Goal: Task Accomplishment & Management: Complete application form

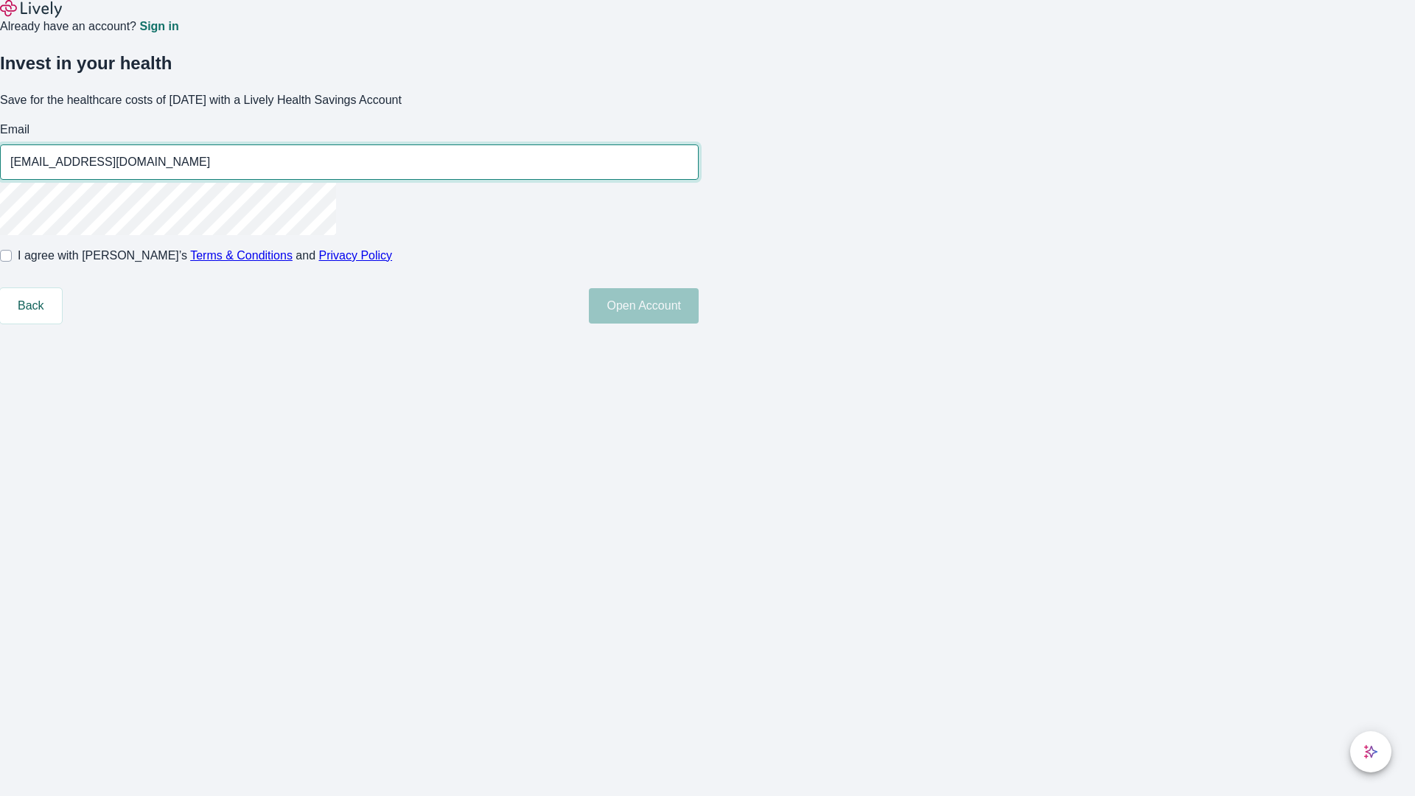
type input "[EMAIL_ADDRESS][DOMAIN_NAME]"
click at [12, 262] on input "I agree with Lively’s Terms & Conditions and Privacy Policy" at bounding box center [6, 256] width 12 height 12
checkbox input "true"
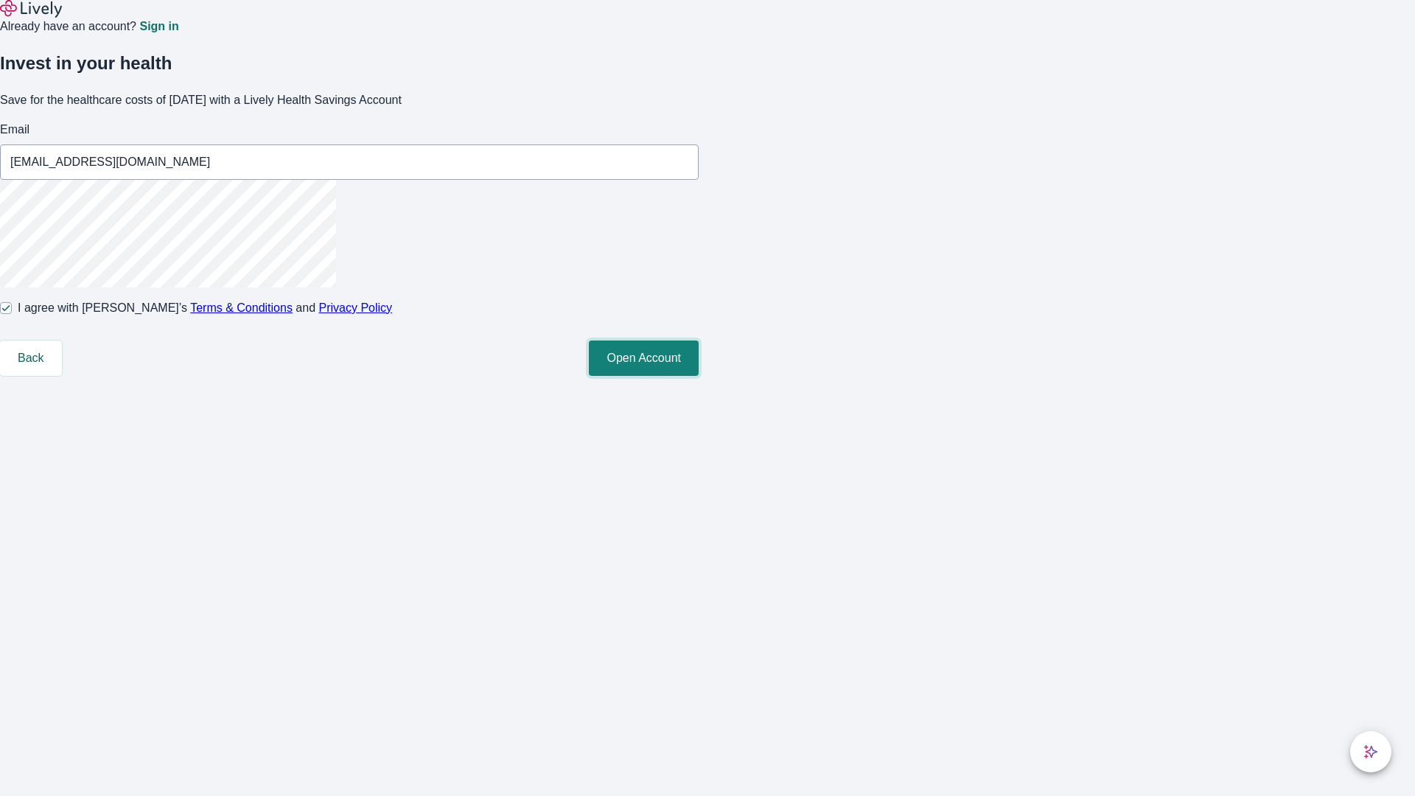
click at [699, 376] on button "Open Account" at bounding box center [644, 358] width 110 height 35
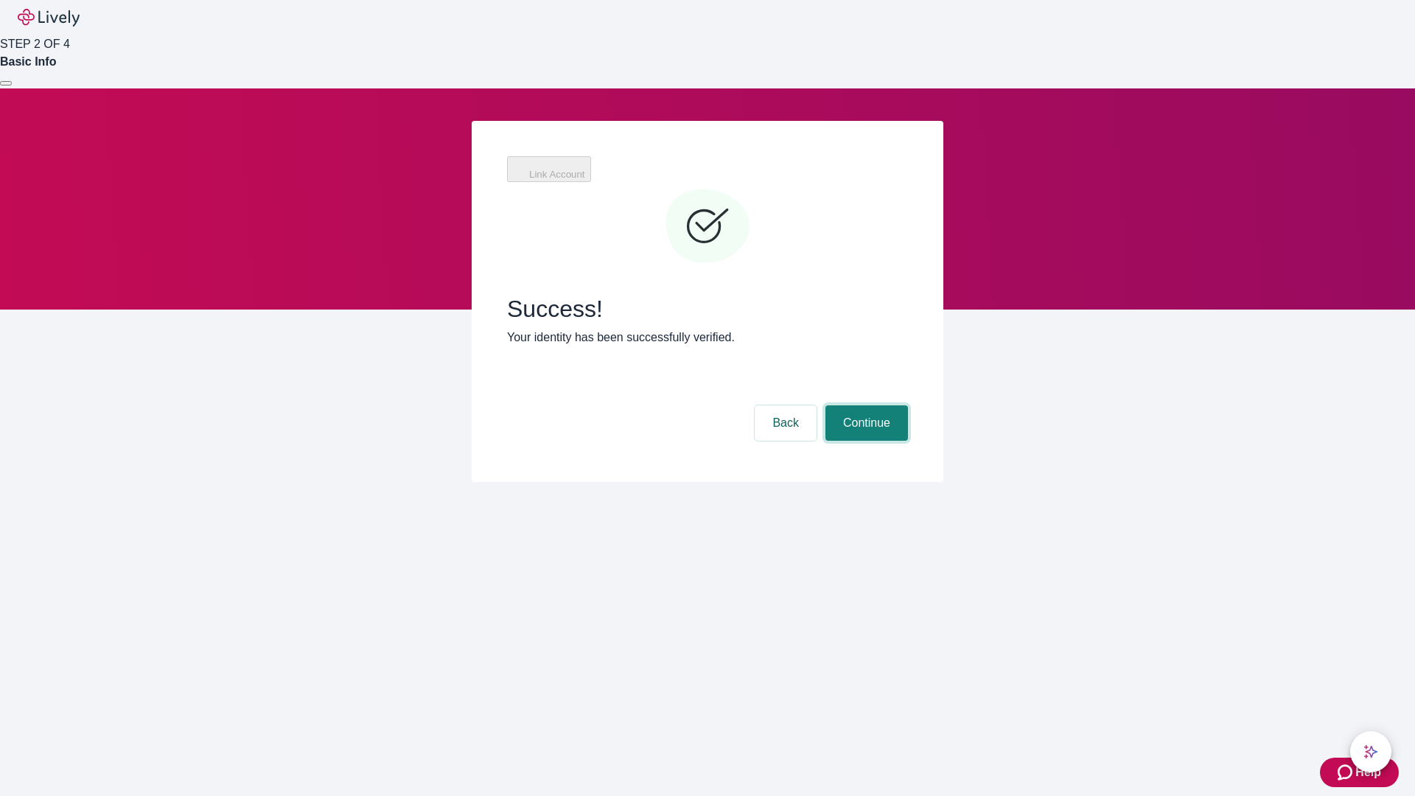
click at [865, 405] on button "Continue" at bounding box center [867, 422] width 83 height 35
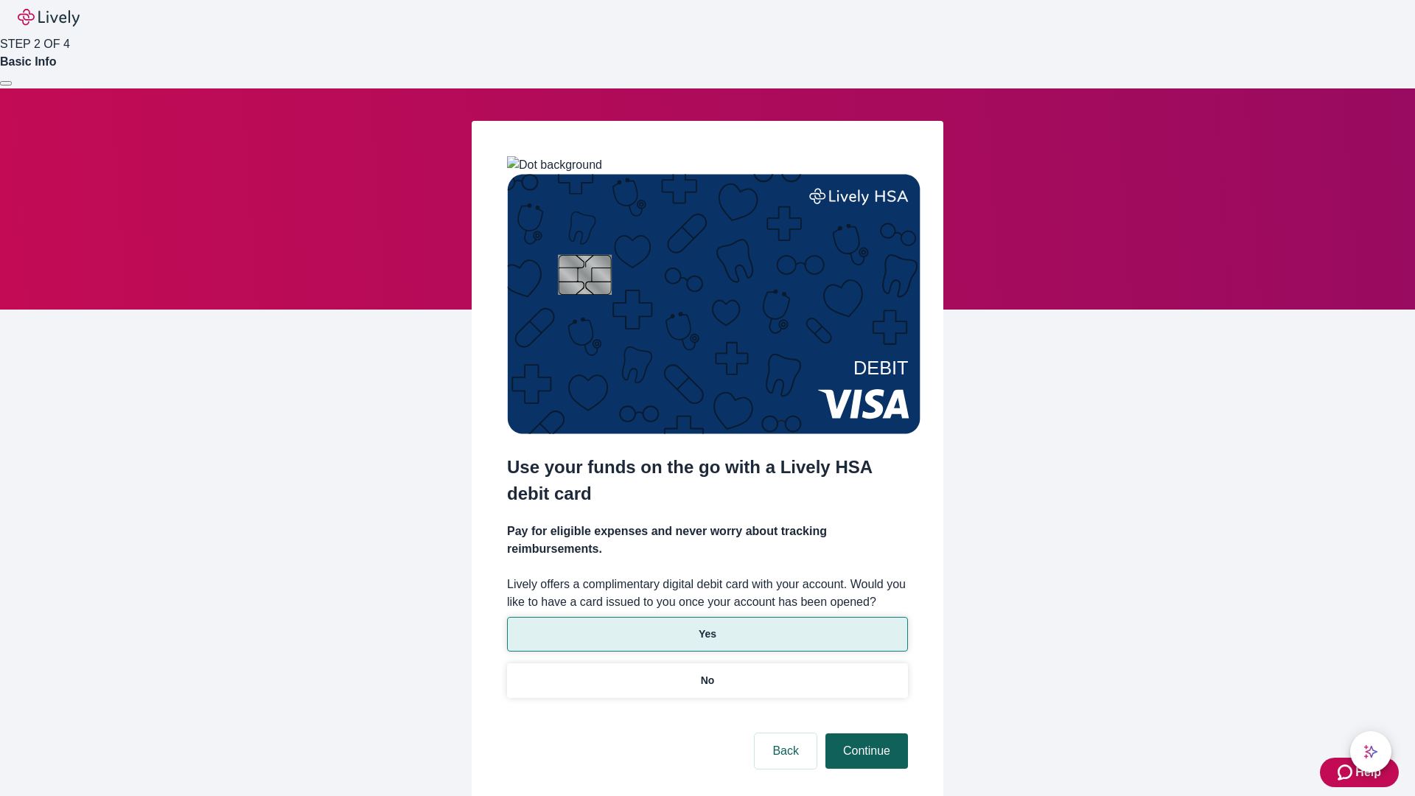
click at [707, 627] on p "Yes" at bounding box center [708, 634] width 18 height 15
click at [865, 733] on button "Continue" at bounding box center [867, 750] width 83 height 35
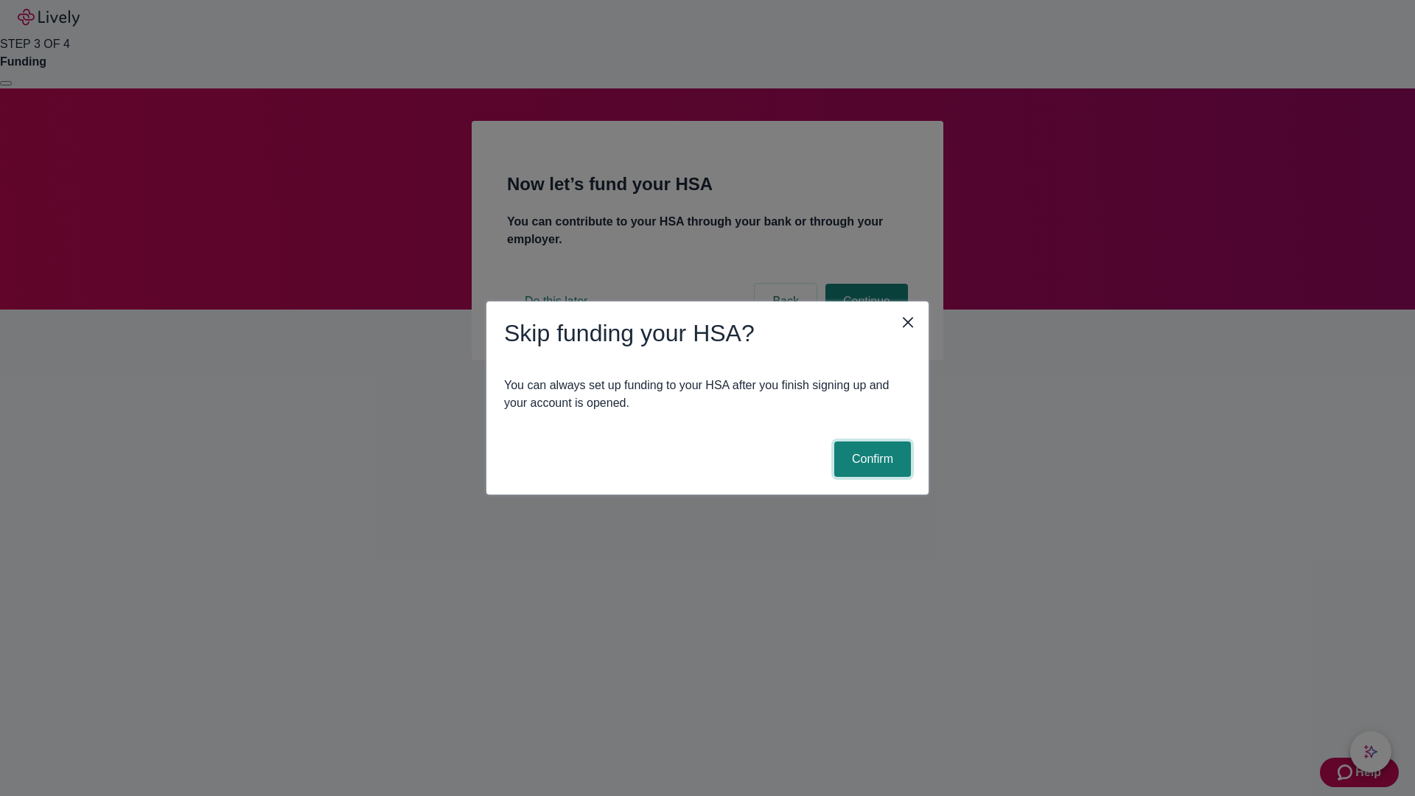
click at [870, 459] on button "Confirm" at bounding box center [872, 459] width 77 height 35
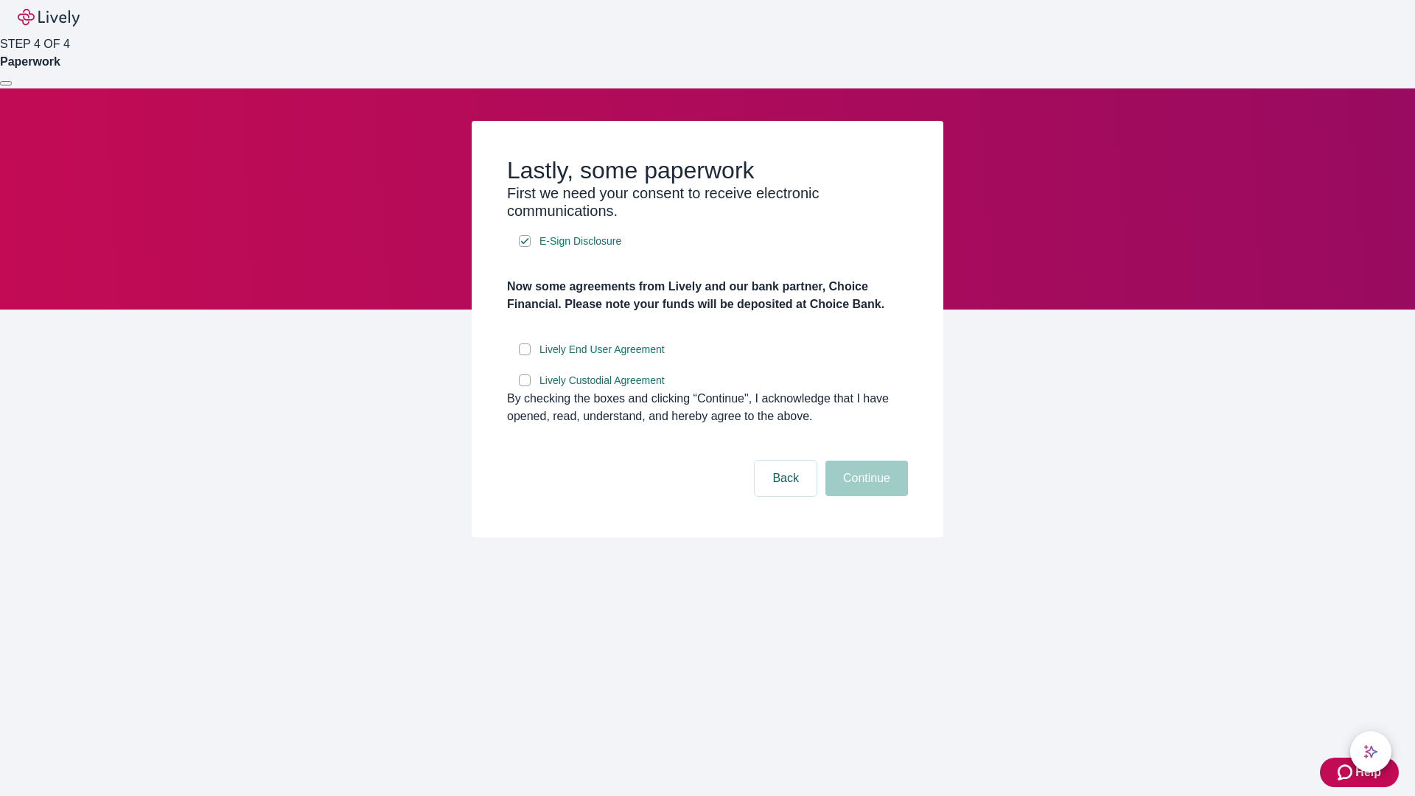
click at [525, 355] on input "Lively End User Agreement" at bounding box center [525, 349] width 12 height 12
checkbox input "true"
click at [525, 386] on input "Lively Custodial Agreement" at bounding box center [525, 380] width 12 height 12
checkbox input "true"
click at [865, 496] on button "Continue" at bounding box center [867, 478] width 83 height 35
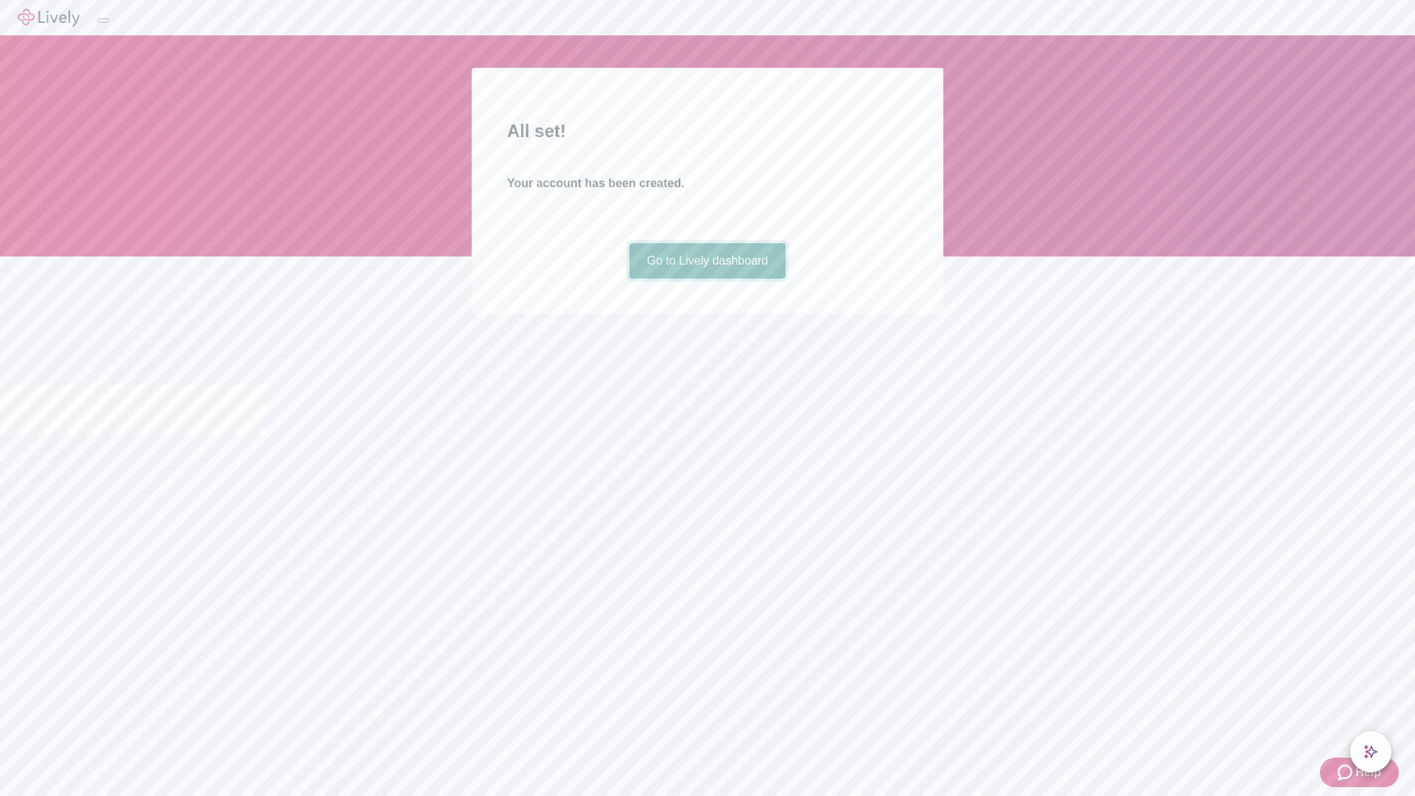
click at [707, 279] on link "Go to Lively dashboard" at bounding box center [707, 260] width 157 height 35
